Goal: Task Accomplishment & Management: Manage account settings

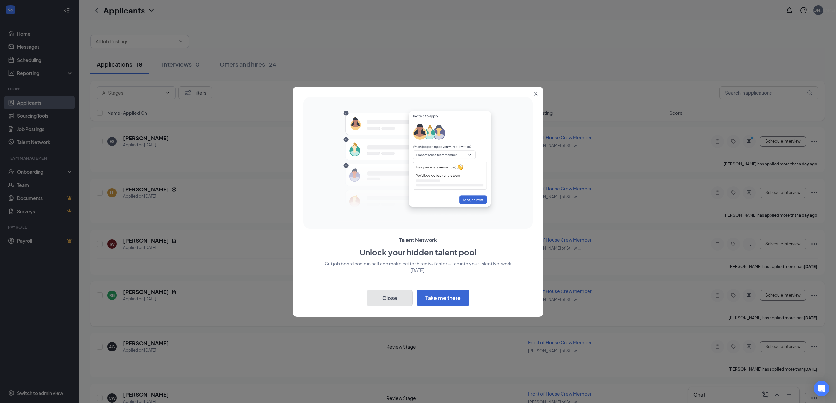
click at [394, 295] on button "Close" at bounding box center [390, 298] width 46 height 16
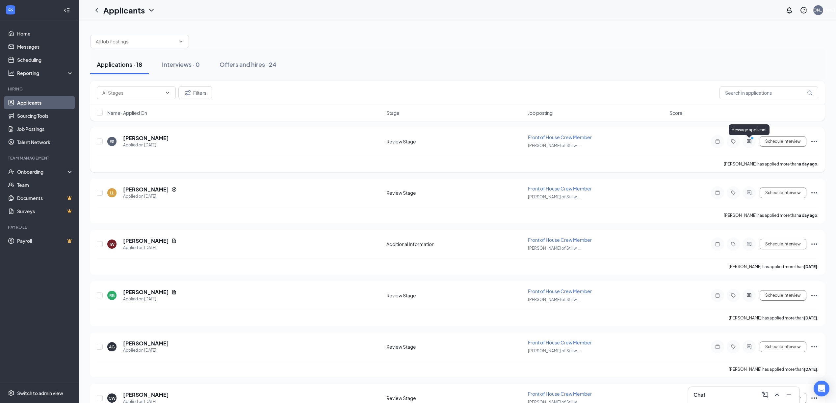
click at [751, 141] on icon "PrimaryDot" at bounding box center [753, 138] width 8 height 5
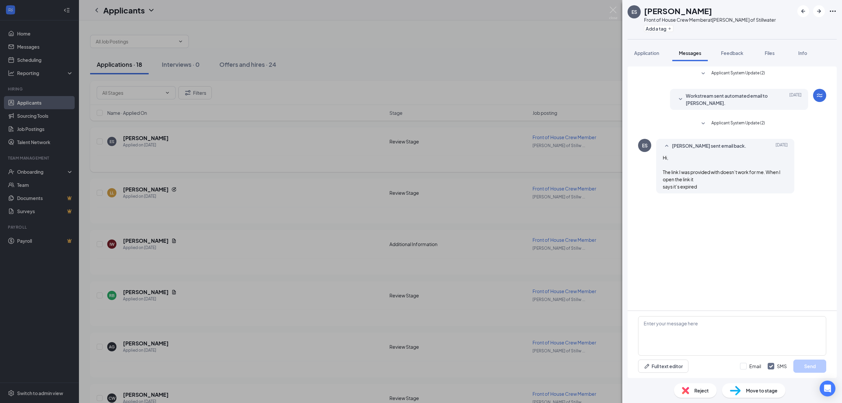
click at [426, 98] on div "ES Eli Skoug-Johnson Front of House Crew Member at Culver's of Stillwater Add a…" at bounding box center [421, 201] width 842 height 403
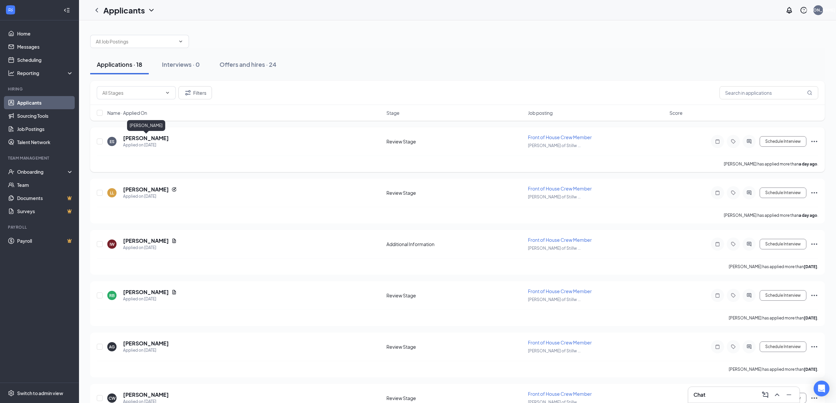
click at [148, 138] on h5 "Eli Skoug-Johnson" at bounding box center [146, 138] width 46 height 7
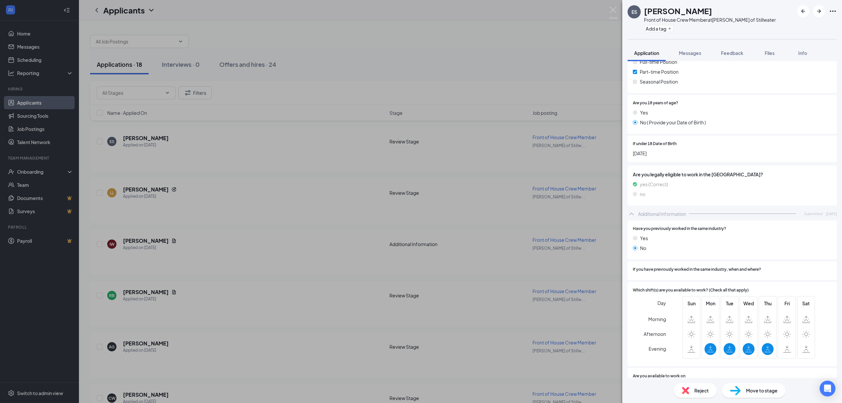
scroll to position [144, 0]
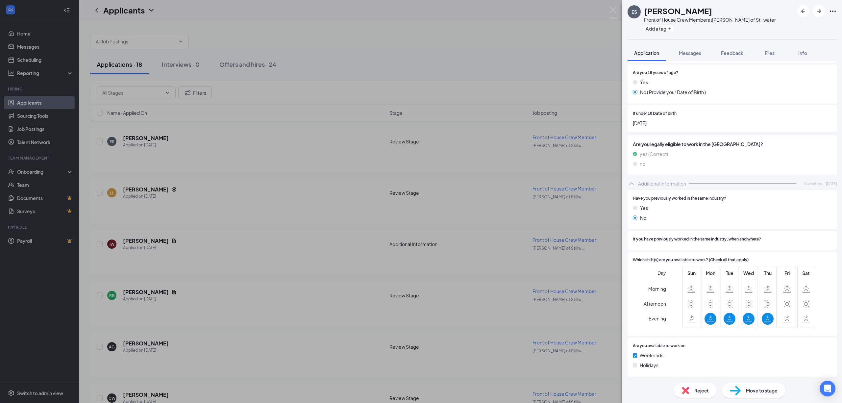
click at [701, 393] on span "Reject" at bounding box center [702, 390] width 14 height 7
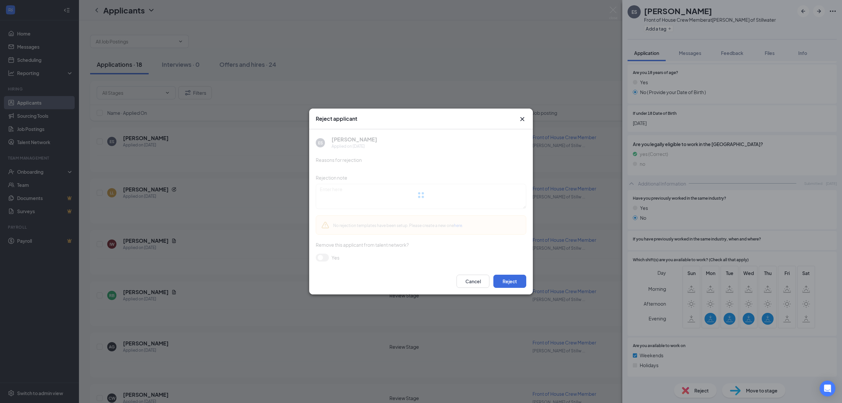
scroll to position [141, 0]
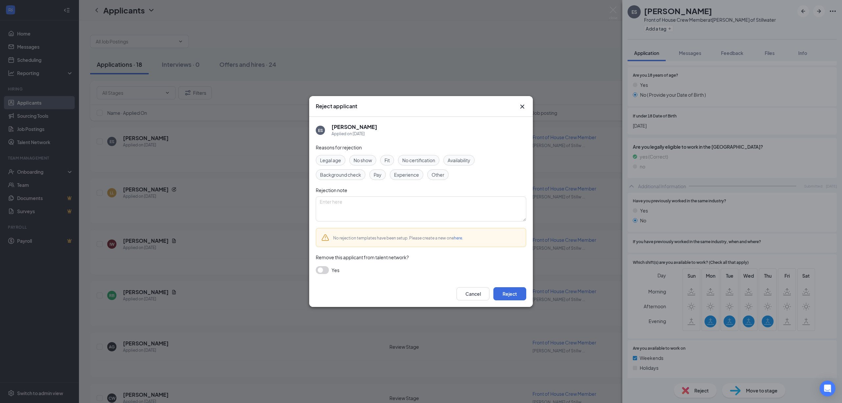
click at [465, 163] on span "Availability" at bounding box center [459, 160] width 23 height 7
click at [506, 290] on button "Reject" at bounding box center [510, 293] width 33 height 13
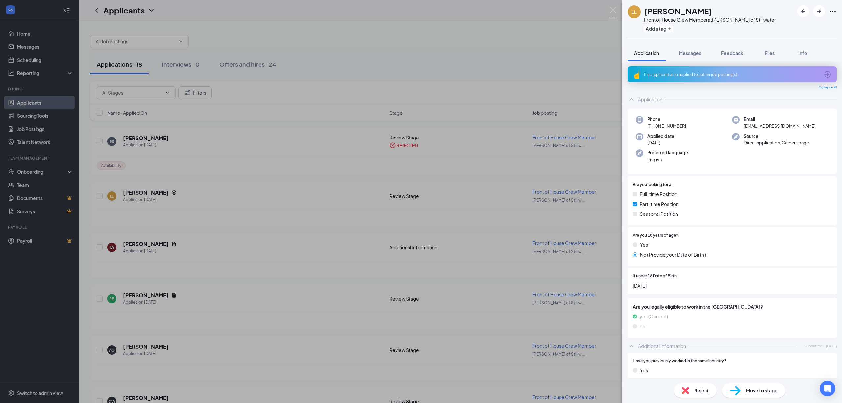
click at [142, 191] on div "LL Luke Ludwig Front of House Crew Member at Culver's of Stillwater Add a tag A…" at bounding box center [421, 201] width 842 height 403
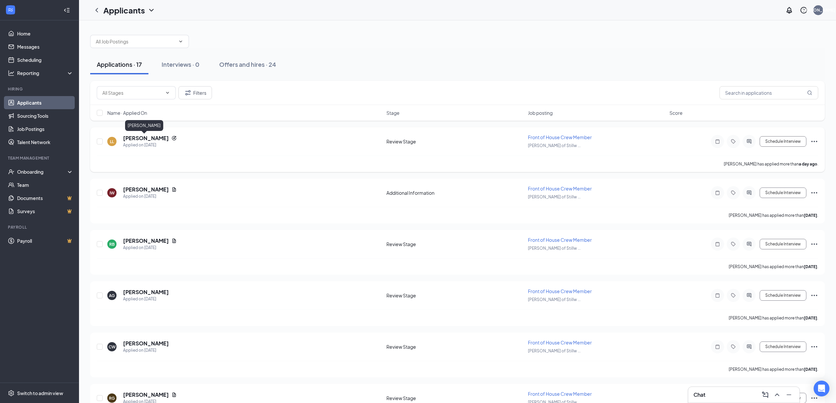
click at [135, 140] on h5 "Luke Ludwig" at bounding box center [146, 138] width 46 height 7
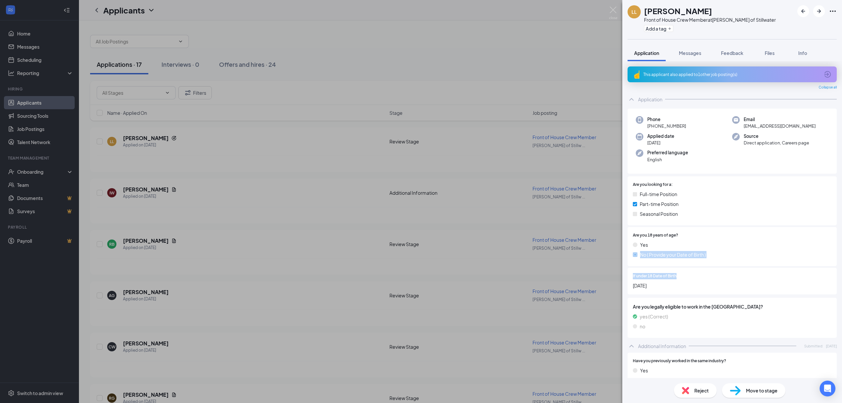
drag, startPoint x: 835, startPoint y: 247, endPoint x: 836, endPoint y: 270, distance: 23.1
click at [836, 270] on div "This applicant also applied to 1 other job posting(s) Collapse all Application …" at bounding box center [733, 219] width 220 height 317
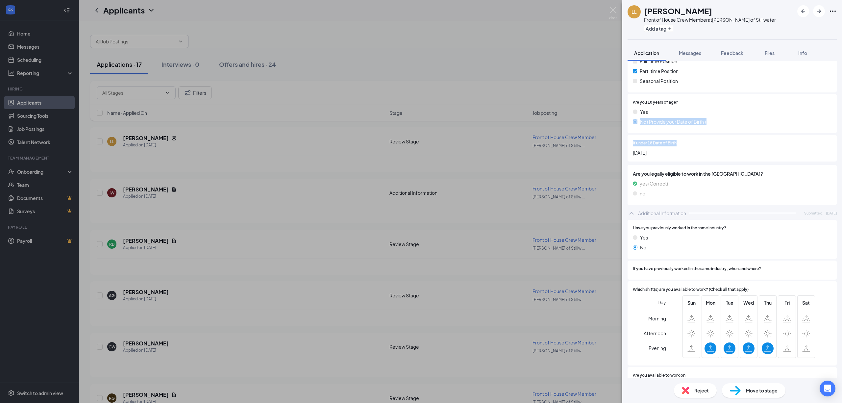
scroll to position [139, 0]
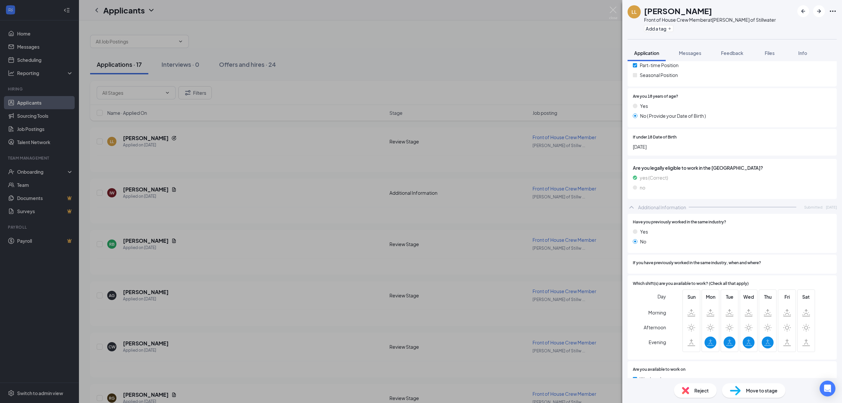
click at [701, 391] on span "Reject" at bounding box center [702, 390] width 14 height 7
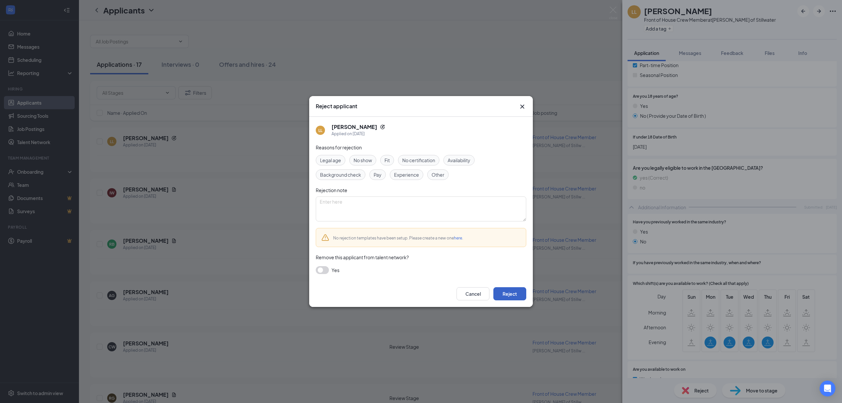
click at [509, 292] on button "Reject" at bounding box center [510, 293] width 33 height 13
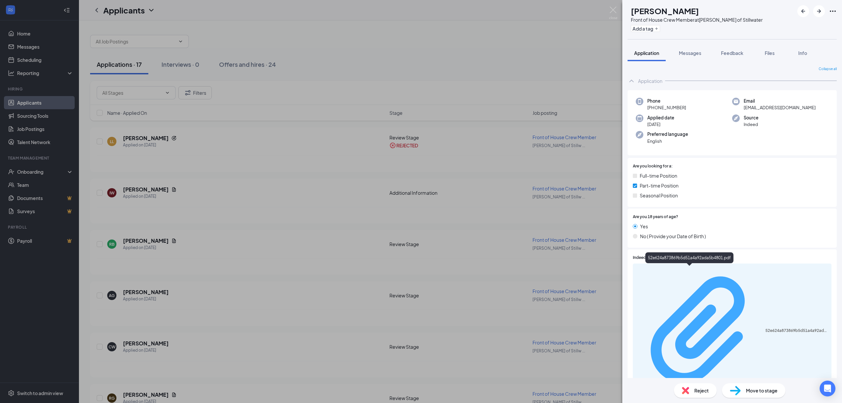
click at [766, 328] on div "52e624a873869b5d51a4a92ada5b4801.pdf" at bounding box center [797, 330] width 62 height 5
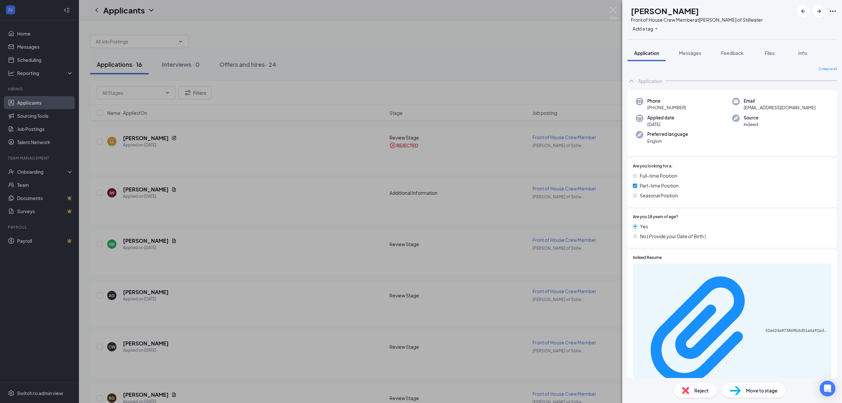
click at [140, 191] on div "IW Izack Wells Front of House Crew Member at Culver's of Stillwater Add a tag A…" at bounding box center [421, 201] width 842 height 403
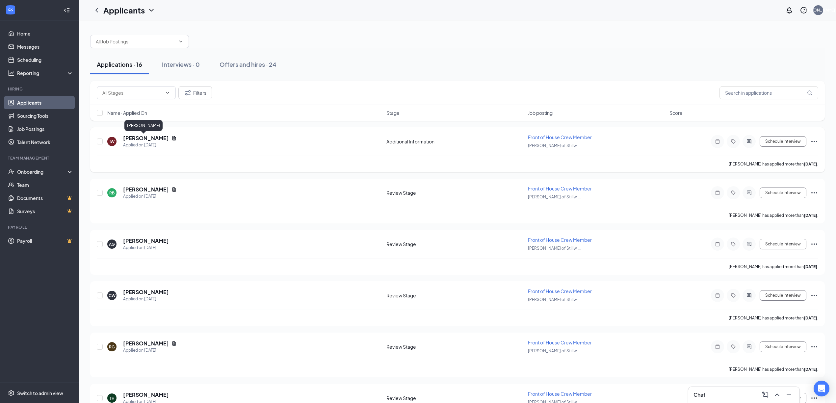
click at [124, 140] on h5 "Izack Wells" at bounding box center [146, 138] width 46 height 7
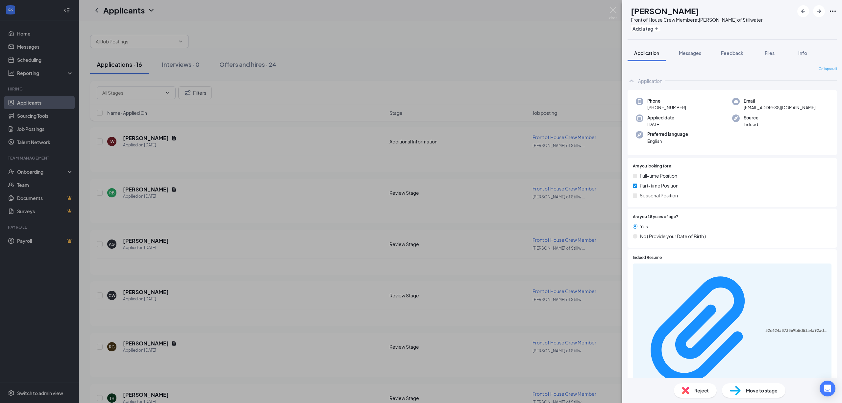
click at [697, 392] on span "Reject" at bounding box center [702, 390] width 14 height 7
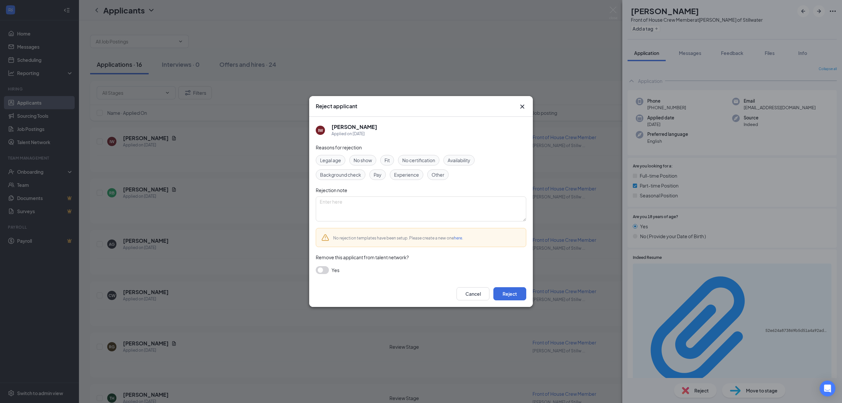
click at [436, 171] on span "Other" at bounding box center [438, 174] width 13 height 7
click at [399, 206] on textarea at bounding box center [421, 208] width 211 height 25
type textarea "incomplete application"
click at [512, 289] on button "Reject" at bounding box center [510, 293] width 33 height 13
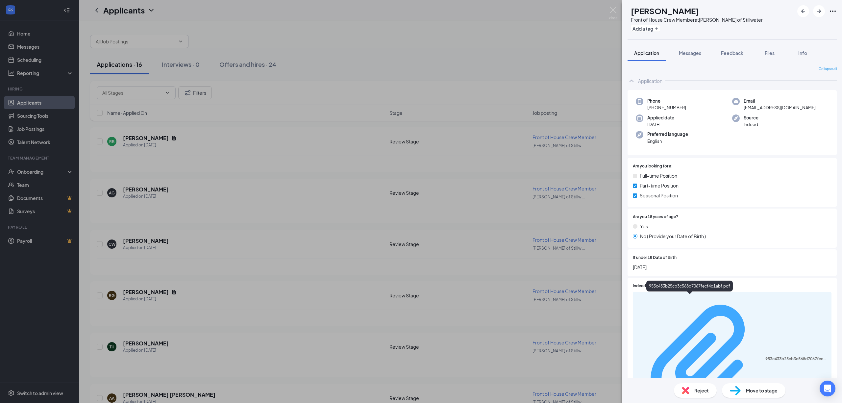
click at [766, 356] on div "953c433b25cb3c568d7067fecf4d1abf.pdf" at bounding box center [797, 358] width 62 height 5
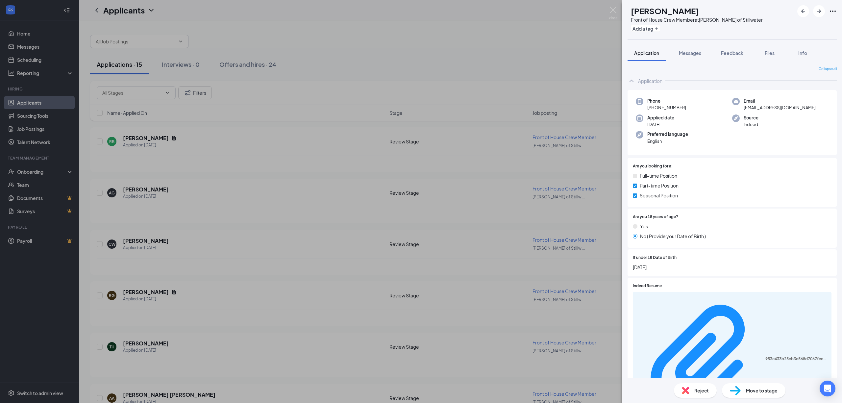
click at [832, 12] on icon "Ellipses" at bounding box center [833, 11] width 8 height 8
click at [773, 27] on link "View full application" at bounding box center [783, 22] width 42 height 7
click at [819, 10] on icon "ArrowRight" at bounding box center [819, 11] width 8 height 8
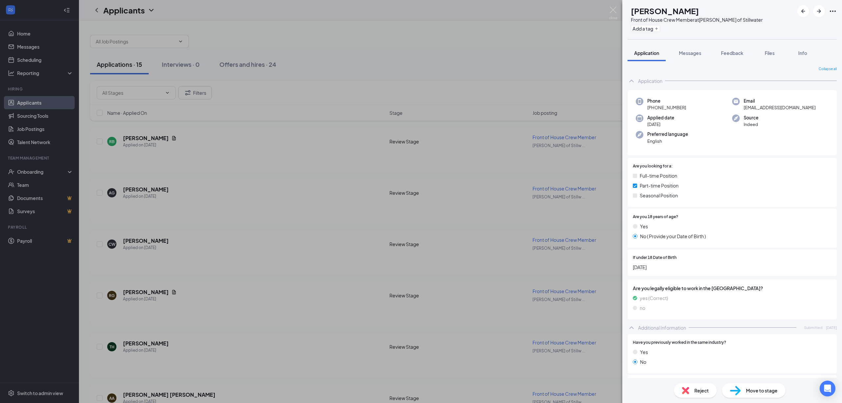
click at [702, 391] on span "Reject" at bounding box center [702, 390] width 14 height 7
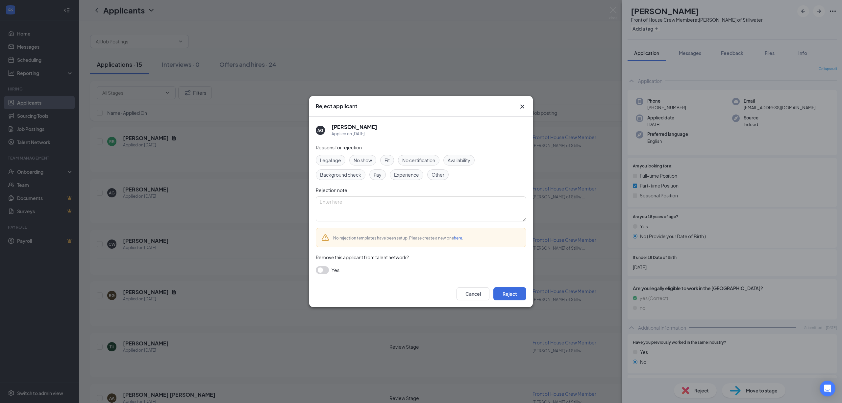
click at [465, 159] on span "Availability" at bounding box center [459, 160] width 23 height 7
click at [519, 292] on button "Reject" at bounding box center [510, 293] width 33 height 13
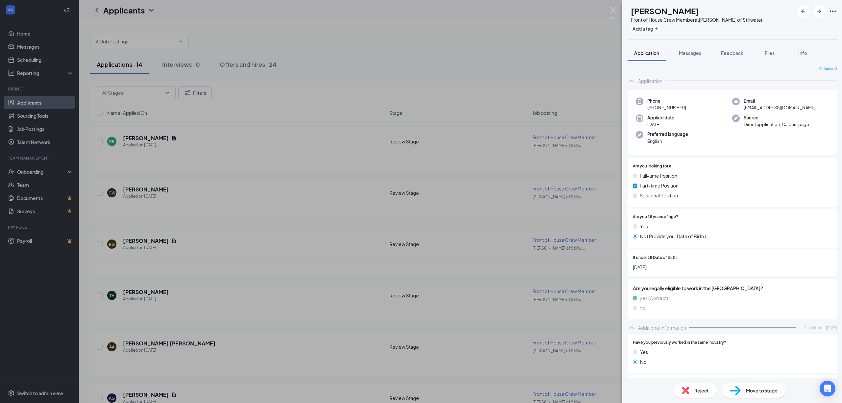
scroll to position [144, 0]
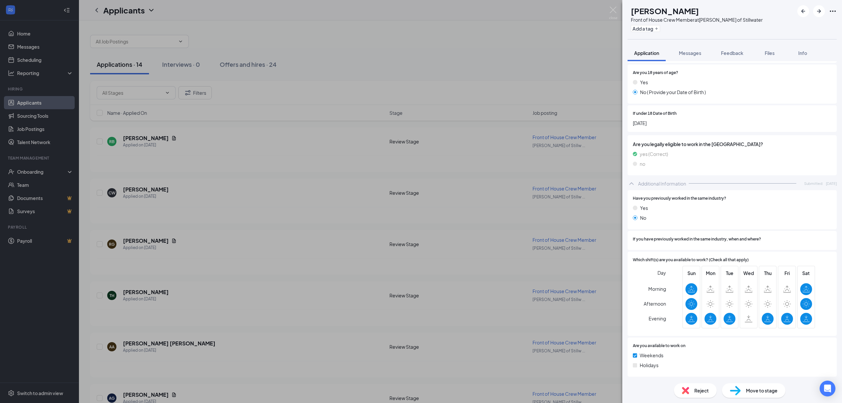
click at [689, 389] on img at bounding box center [685, 390] width 7 height 7
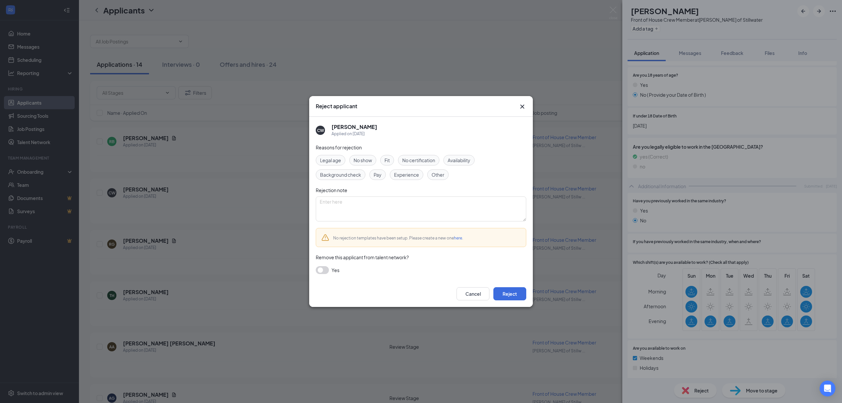
click at [470, 163] on span "Availability" at bounding box center [459, 160] width 23 height 7
click at [515, 293] on button "Reject" at bounding box center [510, 293] width 33 height 13
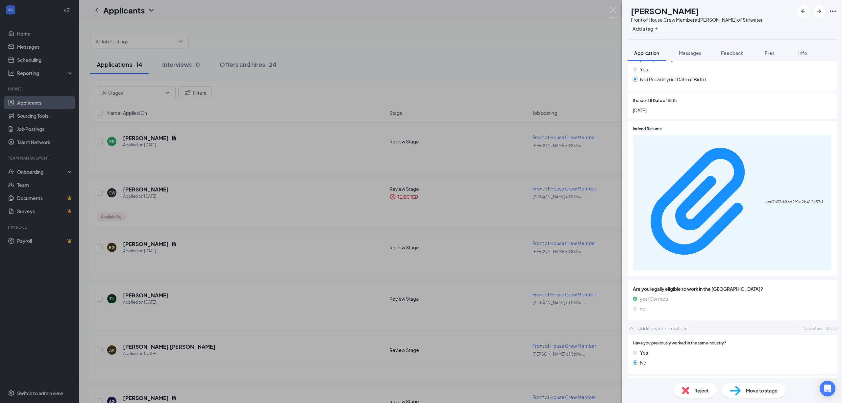
scroll to position [172, 0]
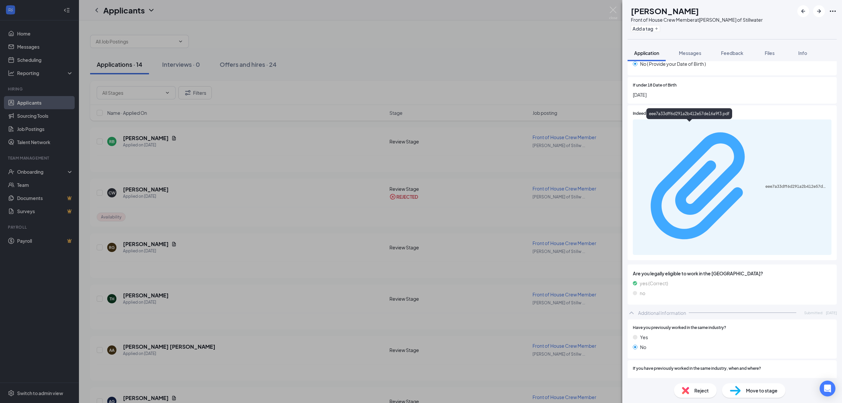
click at [766, 184] on div "eee7a33dff6d291a2b412e57de16a9f3.pdf" at bounding box center [797, 186] width 62 height 5
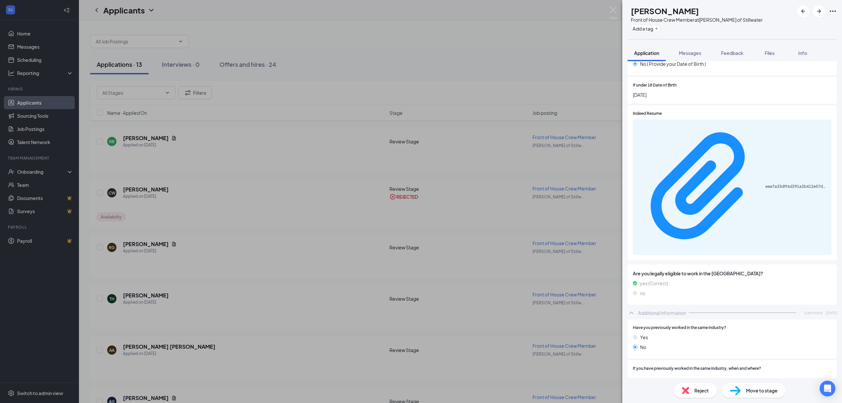
click at [833, 12] on icon "Ellipses" at bounding box center [833, 11] width 8 height 8
click at [777, 26] on link "View full application" at bounding box center [783, 22] width 42 height 7
click at [820, 10] on icon "ArrowRight" at bounding box center [819, 11] width 8 height 8
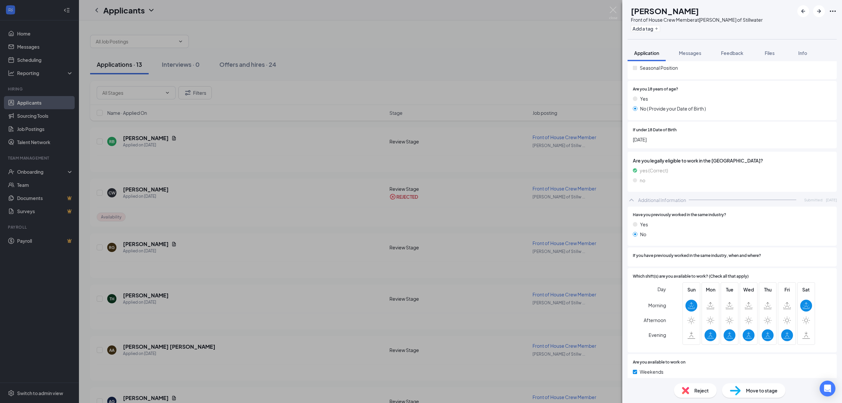
scroll to position [144, 0]
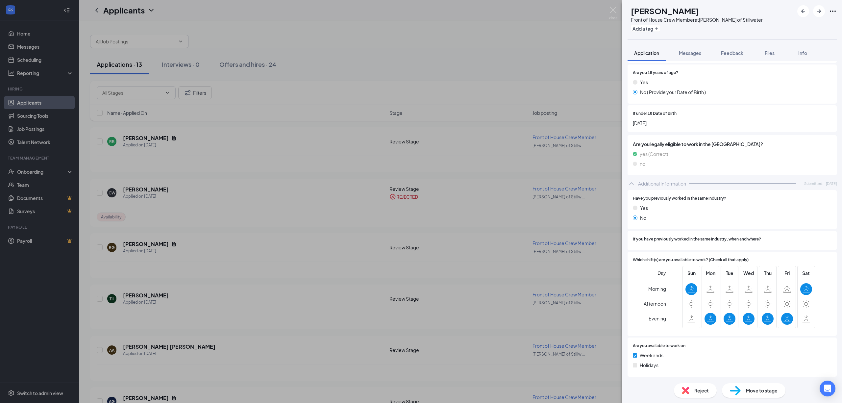
click at [692, 386] on div "Reject" at bounding box center [695, 390] width 43 height 14
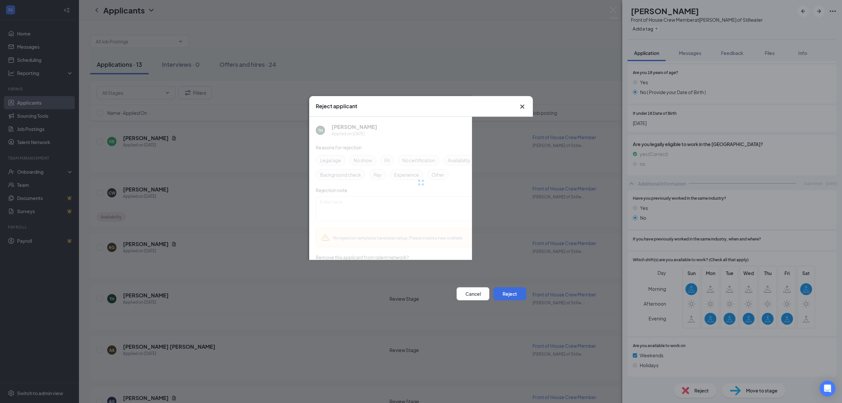
scroll to position [141, 0]
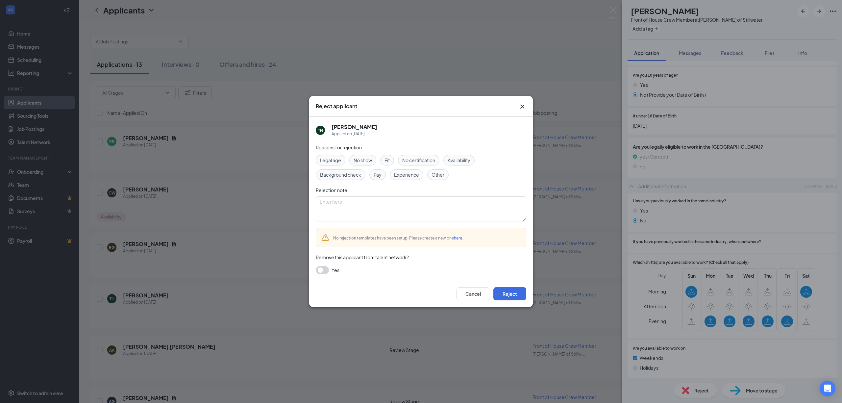
click at [464, 160] on span "Availability" at bounding box center [459, 160] width 23 height 7
click at [456, 160] on span "Availability" at bounding box center [459, 160] width 23 height 7
click at [505, 291] on button "Reject" at bounding box center [510, 293] width 33 height 13
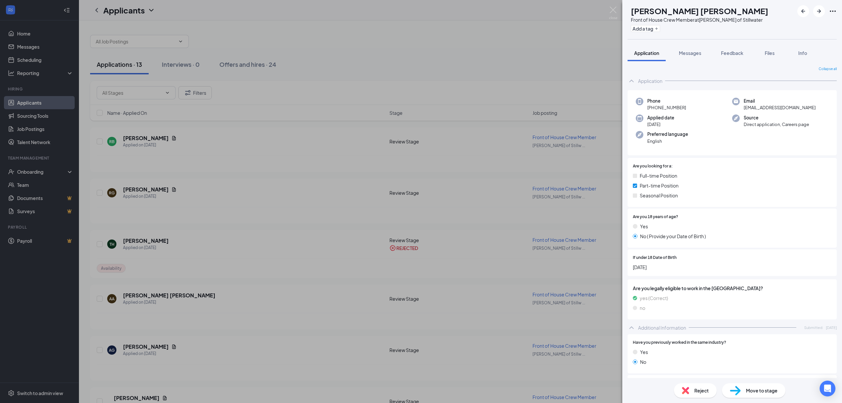
click at [695, 391] on span "Reject" at bounding box center [702, 390] width 14 height 7
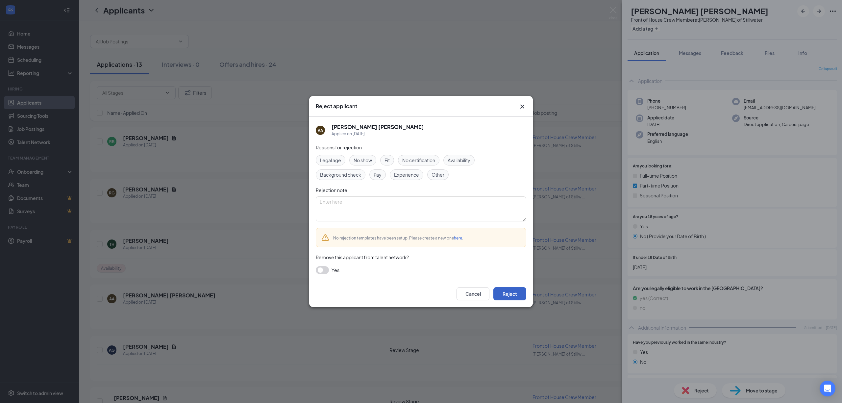
click at [510, 292] on button "Reject" at bounding box center [510, 293] width 33 height 13
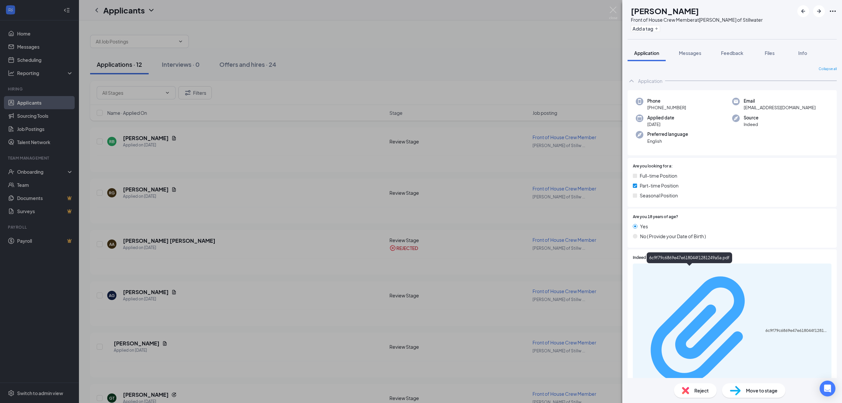
click at [766, 328] on div "6c9f79c6869e47e618044f1281249a5a.pdf" at bounding box center [797, 330] width 62 height 5
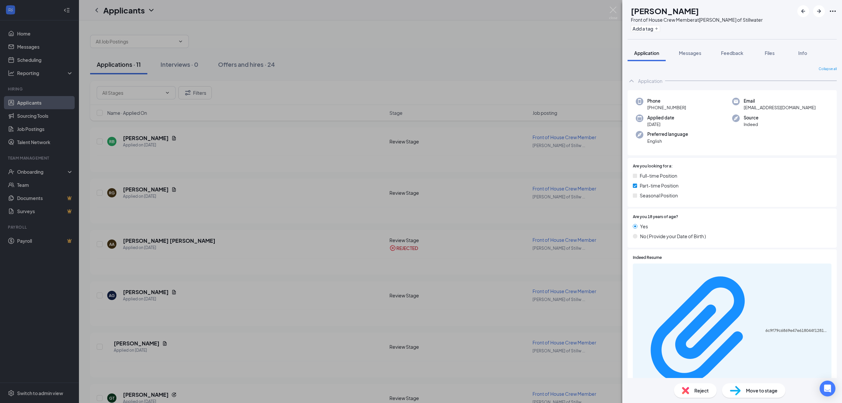
scroll to position [152, 0]
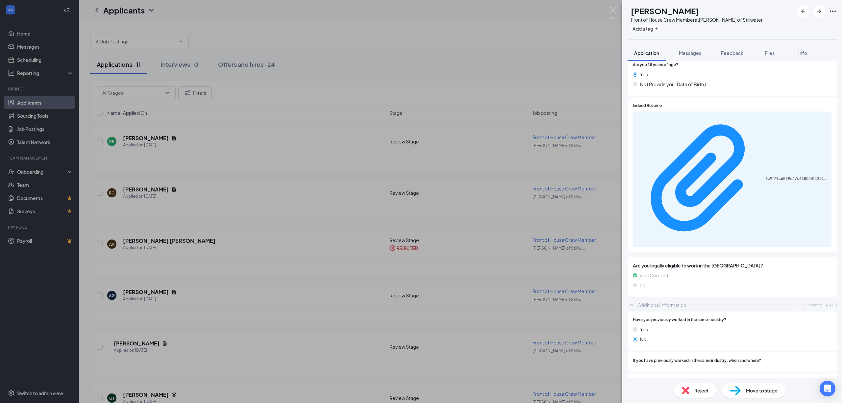
click at [699, 386] on div "Reject" at bounding box center [695, 390] width 43 height 14
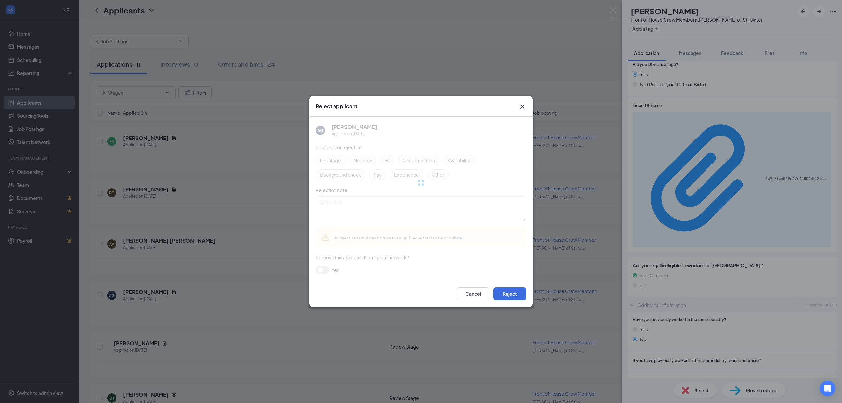
scroll to position [149, 0]
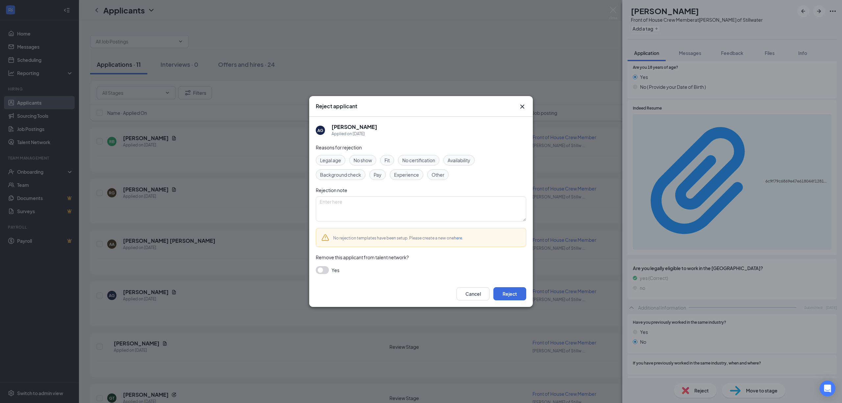
click at [455, 158] on span "Availability" at bounding box center [459, 160] width 23 height 7
click at [520, 294] on button "Reject" at bounding box center [510, 293] width 33 height 13
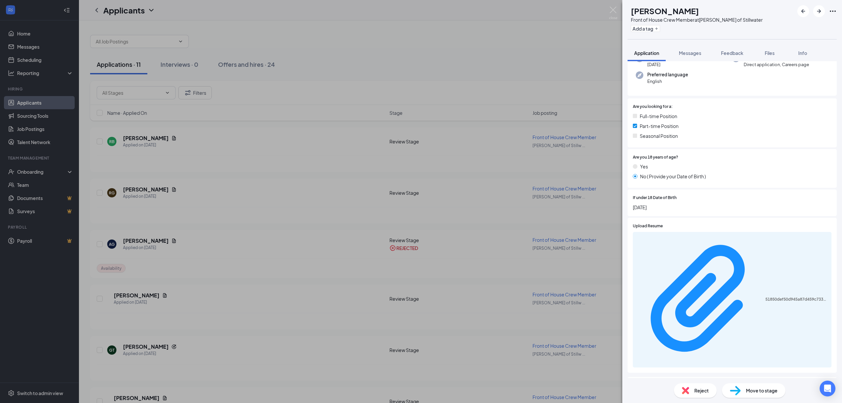
scroll to position [53, 0]
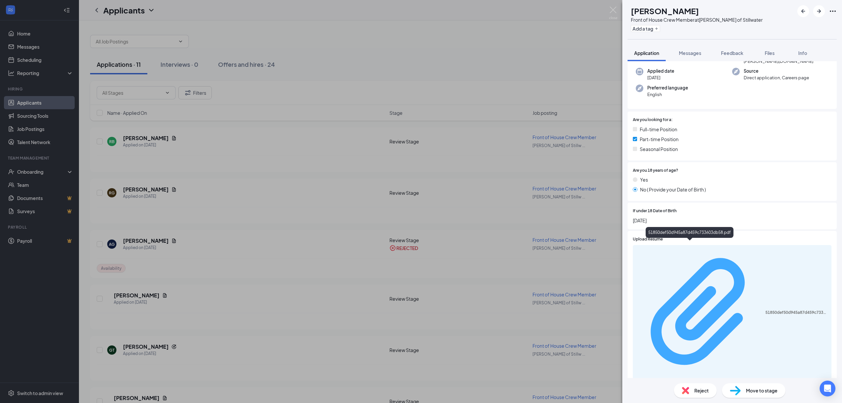
click at [766, 310] on div "51850def50d945a87d459c733603db58.pdf" at bounding box center [797, 312] width 62 height 5
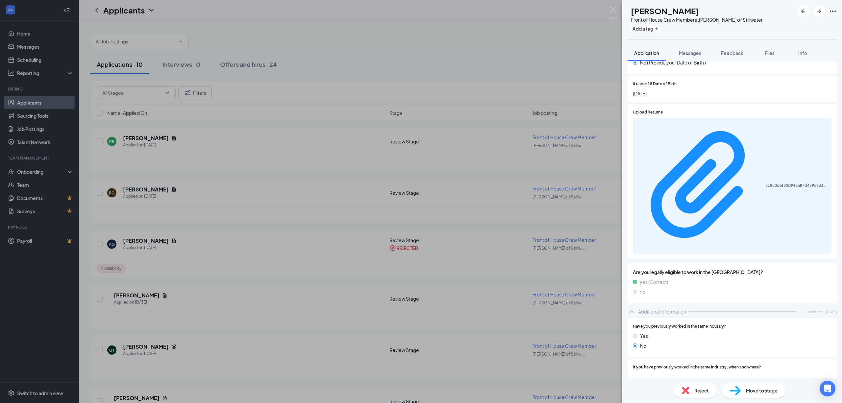
scroll to position [178, 0]
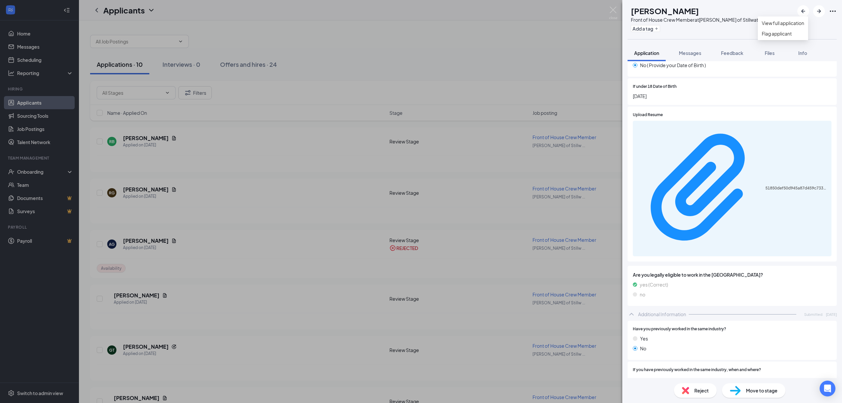
click at [829, 8] on icon "Ellipses" at bounding box center [833, 11] width 8 height 8
click at [831, 39] on div at bounding box center [732, 39] width 209 height 0
click at [835, 9] on icon "Ellipses" at bounding box center [833, 11] width 8 height 8
click at [787, 27] on link "View full application" at bounding box center [783, 22] width 42 height 7
click at [821, 14] on icon "ArrowRight" at bounding box center [819, 11] width 8 height 8
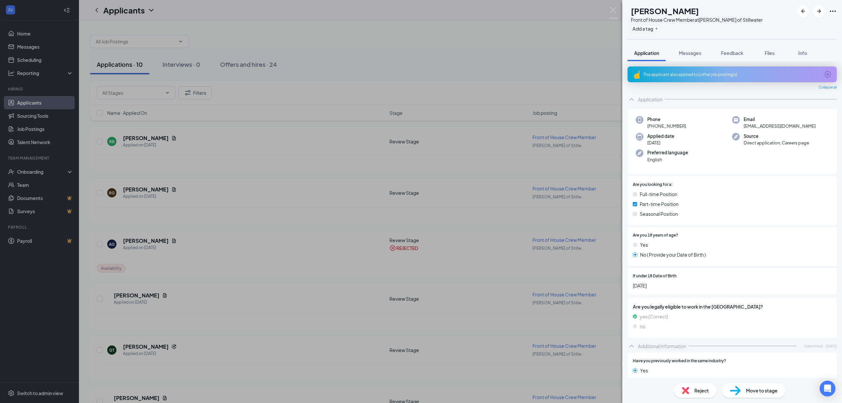
click at [736, 391] on img at bounding box center [735, 391] width 11 height 10
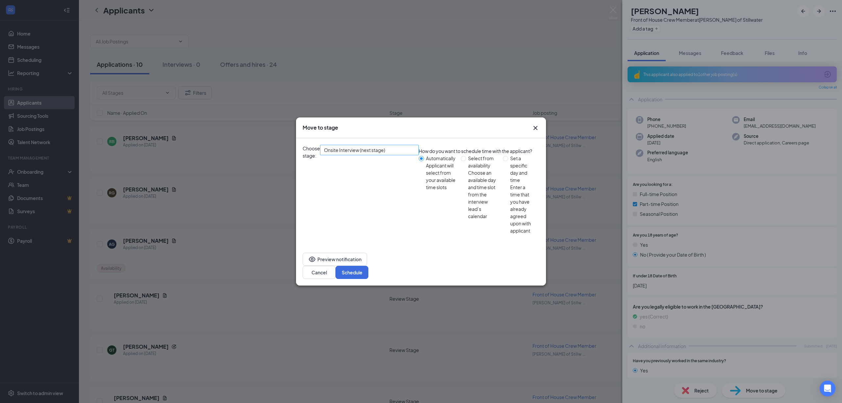
click at [419, 155] on div "Onsite Interview (next stage)" at bounding box center [369, 150] width 99 height 11
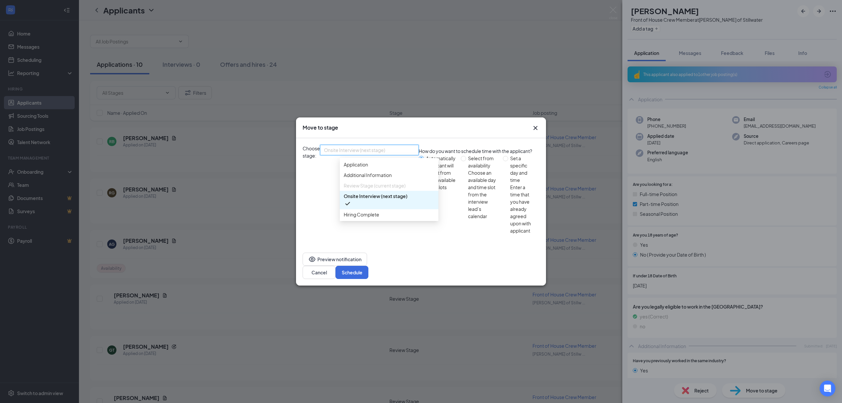
click at [365, 218] on span "Hiring Complete" at bounding box center [362, 214] width 36 height 7
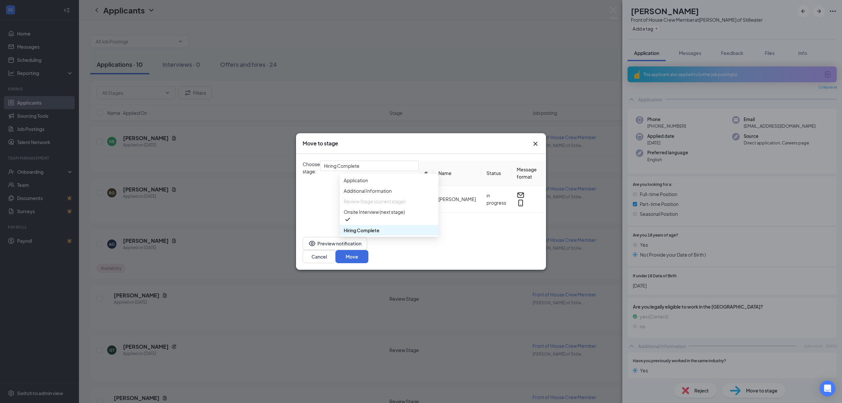
click at [363, 230] on div "Choose stage: Hiring Complete 3308958 3308962 Application Additional Informatio…" at bounding box center [421, 192] width 237 height 76
click at [570, 224] on form "Advanced options Mark as a re-hire since this applicant is a previous employee." at bounding box center [590, 192] width 40 height 63
click at [419, 161] on div "Choose stage: Hiring Complete 3308958 3308962 Application Additional Informatio…" at bounding box center [361, 192] width 116 height 63
click at [547, 151] on div "Move to stage Choose stage: Hiring Complete 3308958 3308962 Application Additio…" at bounding box center [421, 201] width 842 height 403
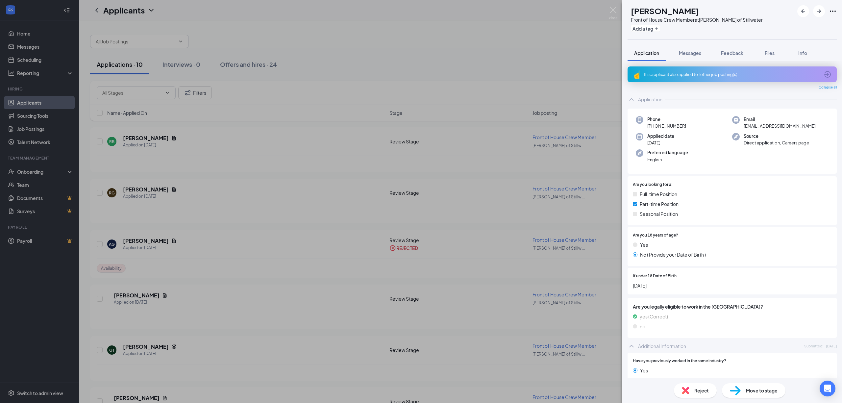
click at [492, 249] on div "GT Gloria Teske Front of House Crew Member at Culver's of Stillwater Add a tag …" at bounding box center [421, 201] width 842 height 403
click at [481, 256] on div "AG Allen Gillman Applied on Aug 12 Review Stage REJECTED Front of House Crew Me…" at bounding box center [461, 248] width 728 height 22
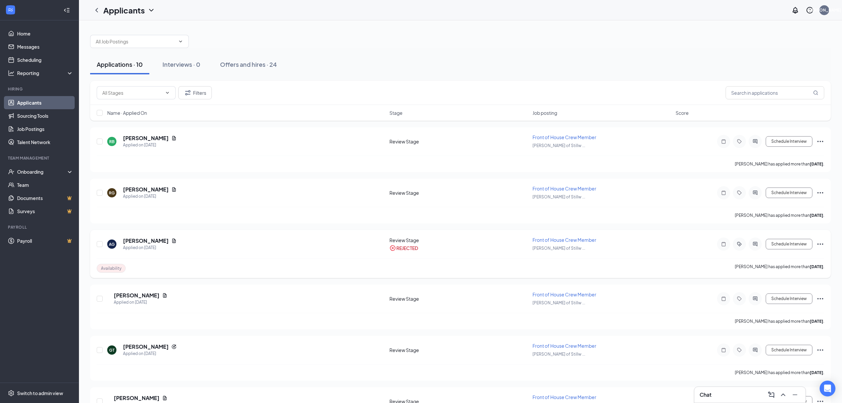
click at [481, 251] on div "AG Allen Gillman Applied on Aug 12 Review Stage REJECTED Front of House Crew Me…" at bounding box center [461, 248] width 728 height 22
click at [533, 135] on span "Front of House Crew Member" at bounding box center [565, 137] width 64 height 6
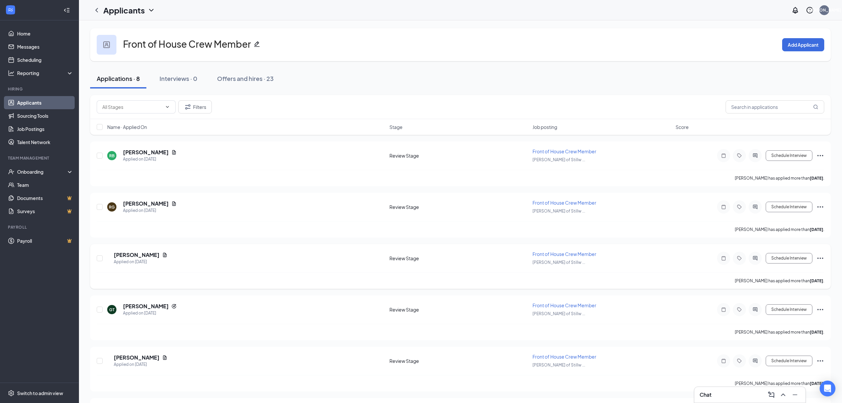
click at [488, 247] on div "EK Evelyn Killeen Applied on Aug 7 Review Stage Front of House Crew Member Culv…" at bounding box center [460, 266] width 741 height 45
click at [309, 333] on div "Gloria Teske has applied more than 22 days ago ." at bounding box center [461, 332] width 728 height 16
click at [569, 94] on div "Applications · 8 Interviews · 0 Offers and hires · 23" at bounding box center [460, 78] width 741 height 33
click at [539, 70] on div "Applications · 8 Interviews · 0 Offers and hires · 23" at bounding box center [460, 79] width 741 height 20
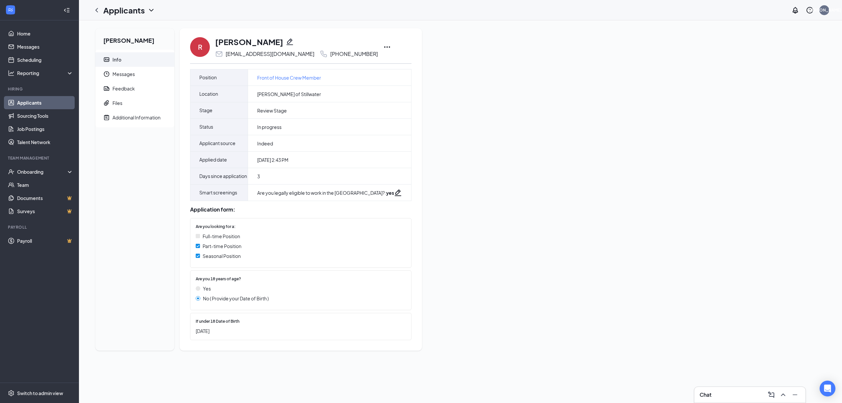
click at [383, 47] on icon "Ellipses" at bounding box center [387, 47] width 8 height 8
click at [390, 185] on p "Print applicant" at bounding box center [397, 185] width 57 height 7
drag, startPoint x: 473, startPoint y: 214, endPoint x: 508, endPoint y: 174, distance: 53.1
click at [475, 214] on div "Riley Gramenz Info Messages Feedback Files Additional Information R Riley Grame…" at bounding box center [460, 192] width 741 height 328
click at [386, 46] on icon "Ellipses" at bounding box center [387, 46] width 6 height 1
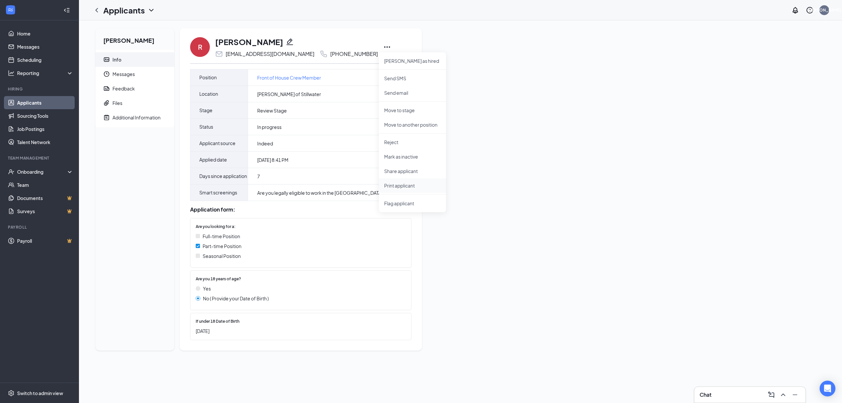
click at [407, 186] on p "Print applicant" at bounding box center [412, 185] width 57 height 7
click at [470, 46] on icon "Ellipses" at bounding box center [474, 47] width 8 height 8
click at [393, 186] on p "Print applicant" at bounding box center [395, 185] width 57 height 7
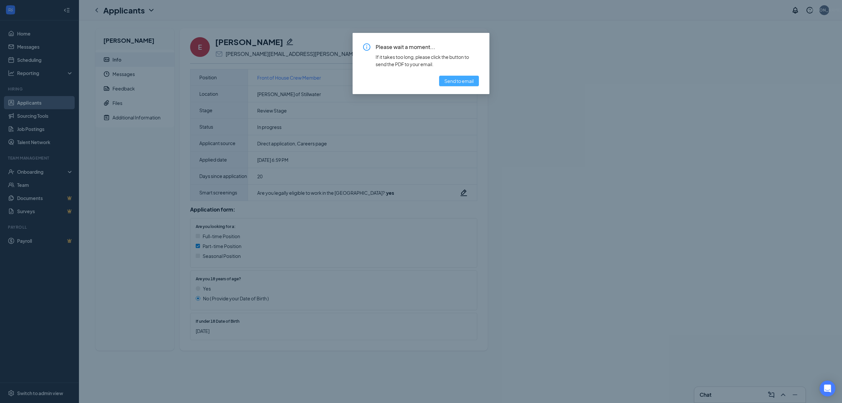
click at [461, 79] on span "Send to email" at bounding box center [459, 80] width 29 height 7
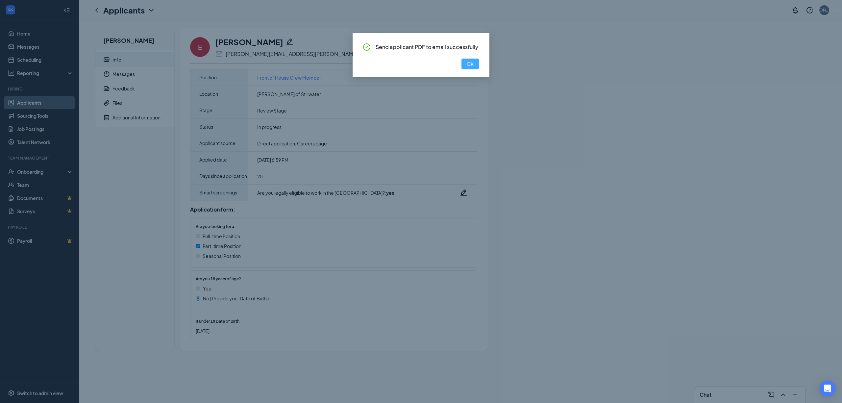
click at [476, 61] on button "OK" at bounding box center [470, 64] width 17 height 11
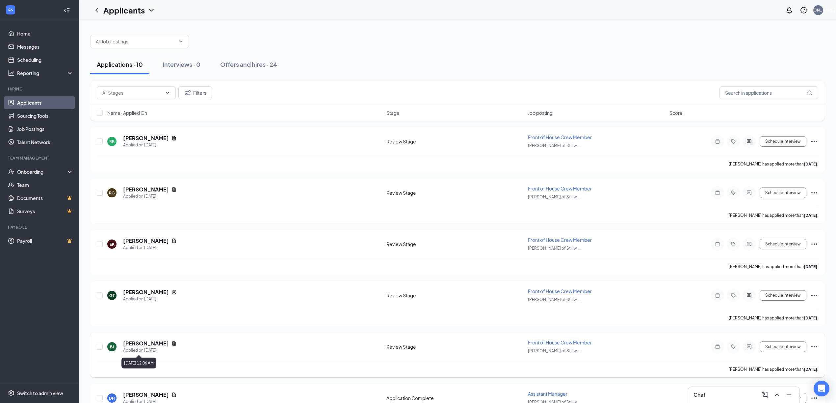
click at [133, 351] on div "Applied on [DATE]" at bounding box center [150, 350] width 54 height 7
click at [136, 343] on h5 "[PERSON_NAME]" at bounding box center [146, 343] width 46 height 7
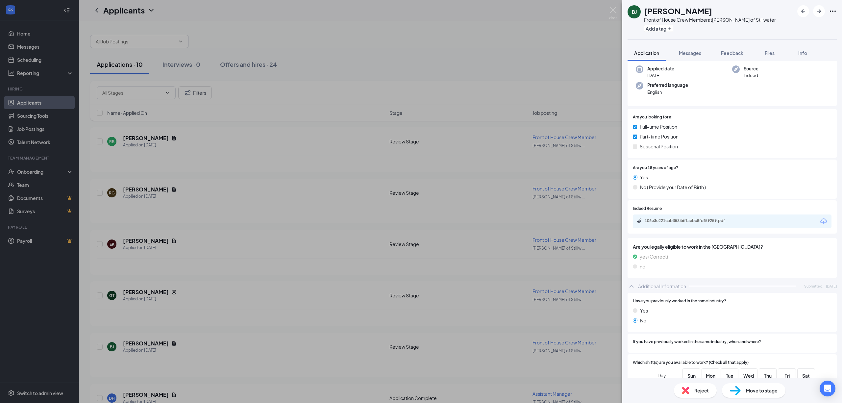
scroll to position [152, 0]
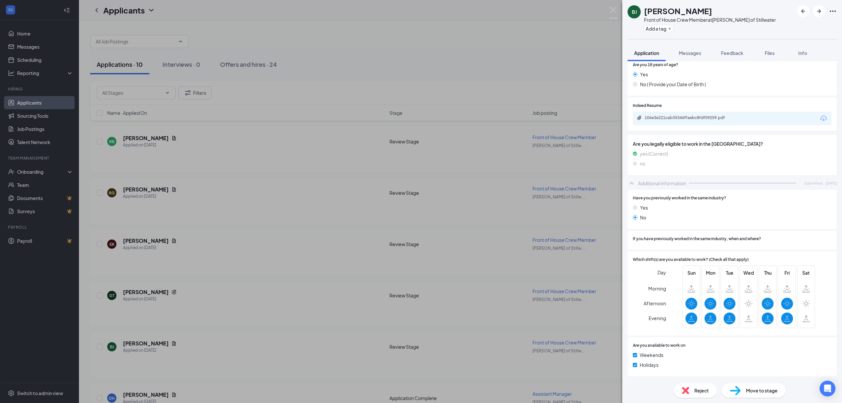
drag, startPoint x: 698, startPoint y: 388, endPoint x: 841, endPoint y: 320, distance: 158.5
click at [841, 320] on div "[PERSON_NAME] Front of House Crew Member at [PERSON_NAME] of Stillwater Add a t…" at bounding box center [733, 201] width 220 height 403
click at [719, 118] on div "106e3e221cab35346ffaebc8fdf59259.pdf" at bounding box center [691, 117] width 92 height 5
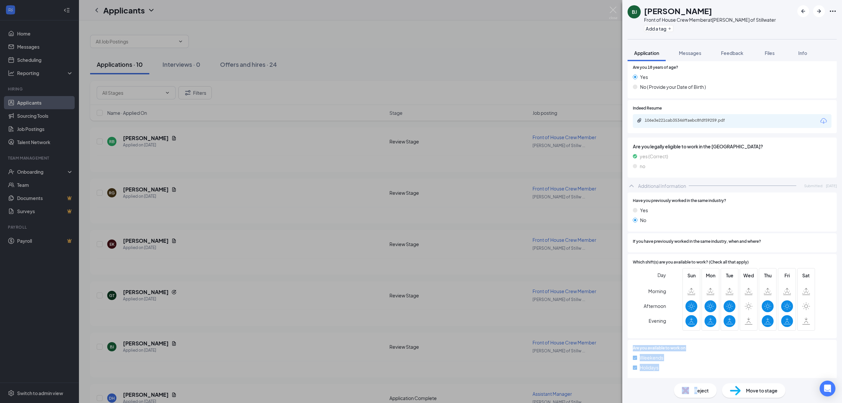
click at [695, 391] on span "Reject" at bounding box center [702, 390] width 14 height 7
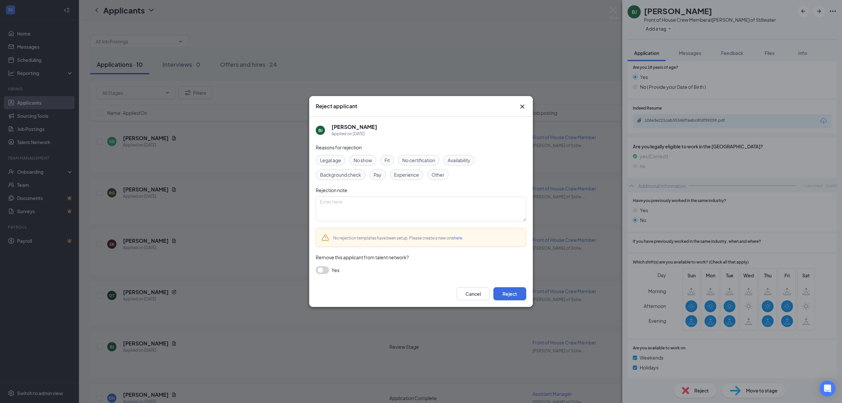
click at [455, 158] on span "Availability" at bounding box center [459, 160] width 23 height 7
click at [509, 295] on button "Reject" at bounding box center [510, 293] width 33 height 13
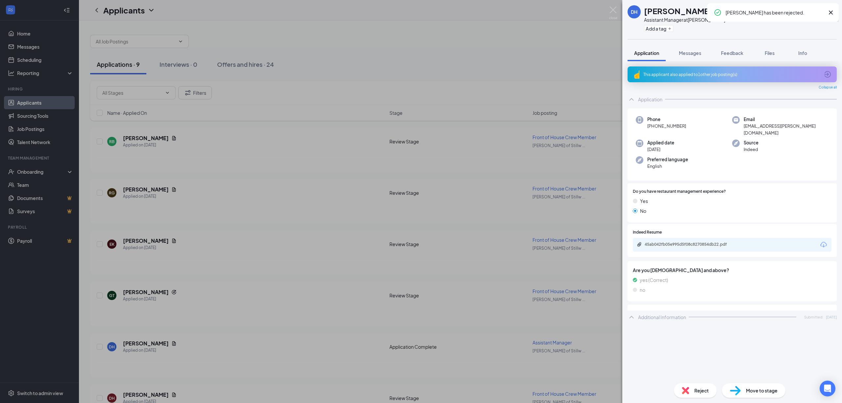
click at [837, 13] on div "[PERSON_NAME] has been rejected." at bounding box center [773, 12] width 132 height 18
click at [832, 11] on icon "Cross" at bounding box center [831, 13] width 8 height 8
click at [831, 12] on icon "Cross" at bounding box center [831, 13] width 4 height 4
click at [701, 390] on span "Reject" at bounding box center [702, 390] width 14 height 7
click at [831, 11] on icon "Cross" at bounding box center [831, 13] width 8 height 8
